Goal: Transaction & Acquisition: Obtain resource

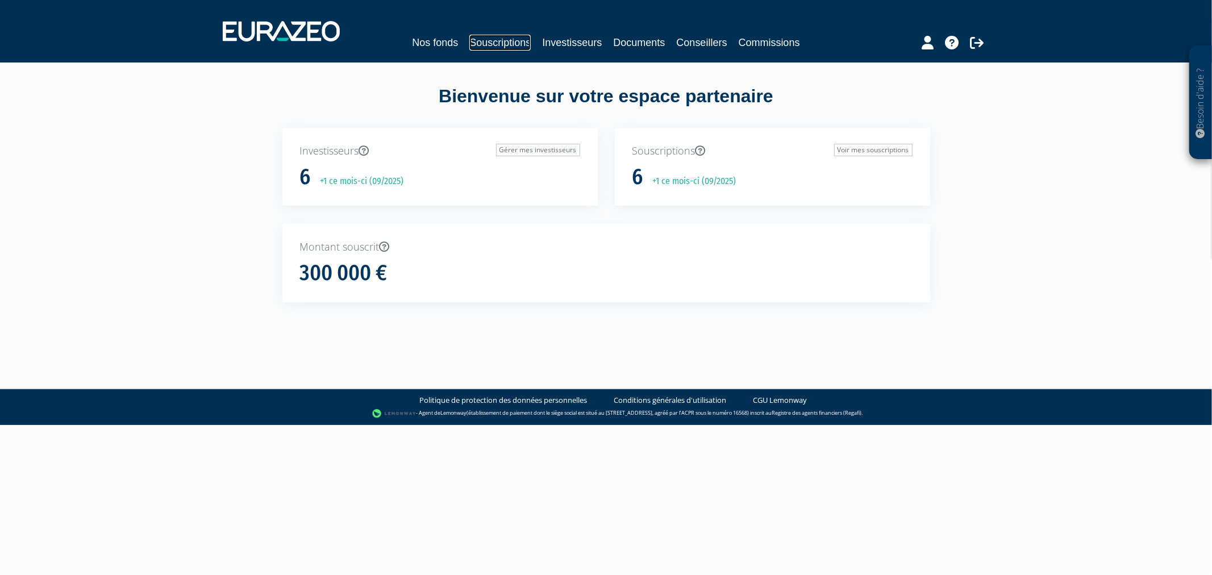
click at [483, 41] on link "Souscriptions" at bounding box center [499, 43] width 61 height 16
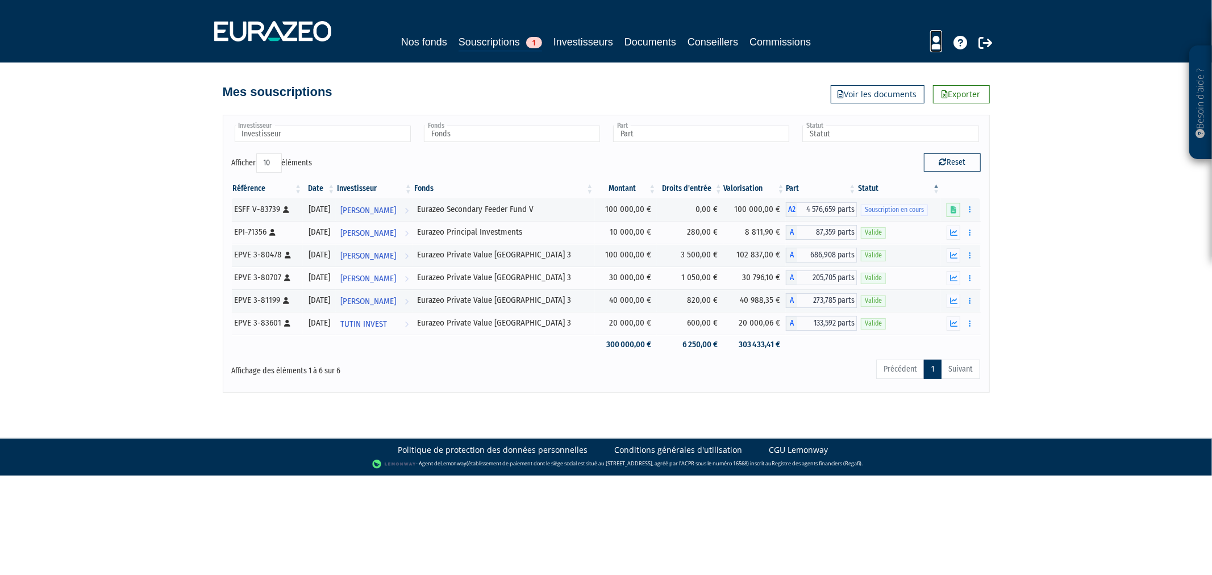
click at [934, 43] on icon at bounding box center [936, 43] width 12 height 14
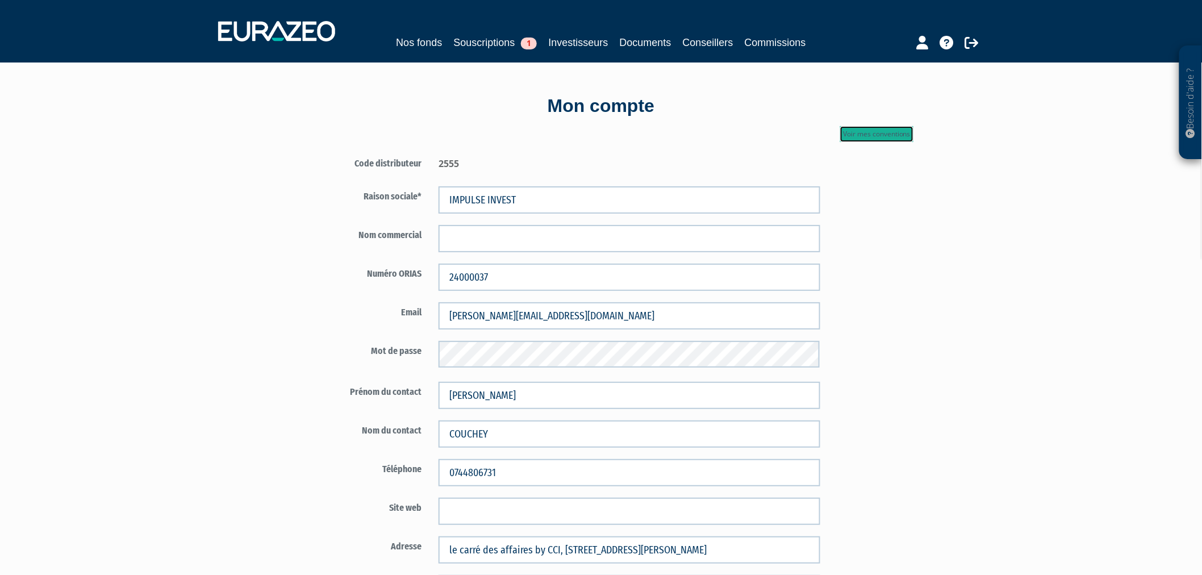
click at [860, 135] on link "Voir mes conventions" at bounding box center [876, 134] width 73 height 16
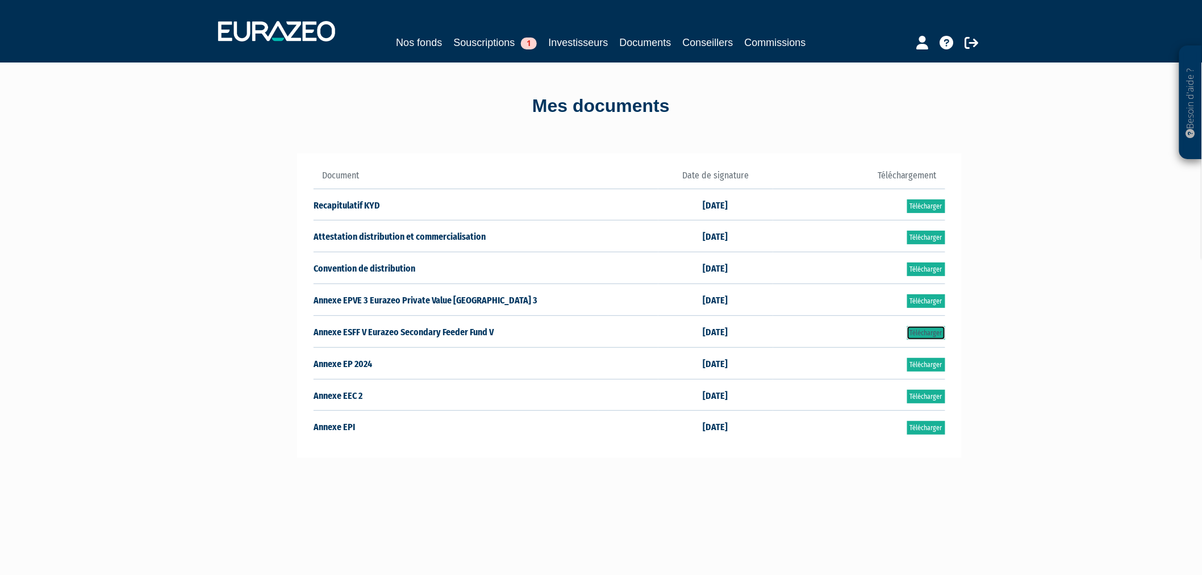
click at [916, 334] on link "Télécharger" at bounding box center [926, 333] width 38 height 14
